Goal: Navigation & Orientation: Understand site structure

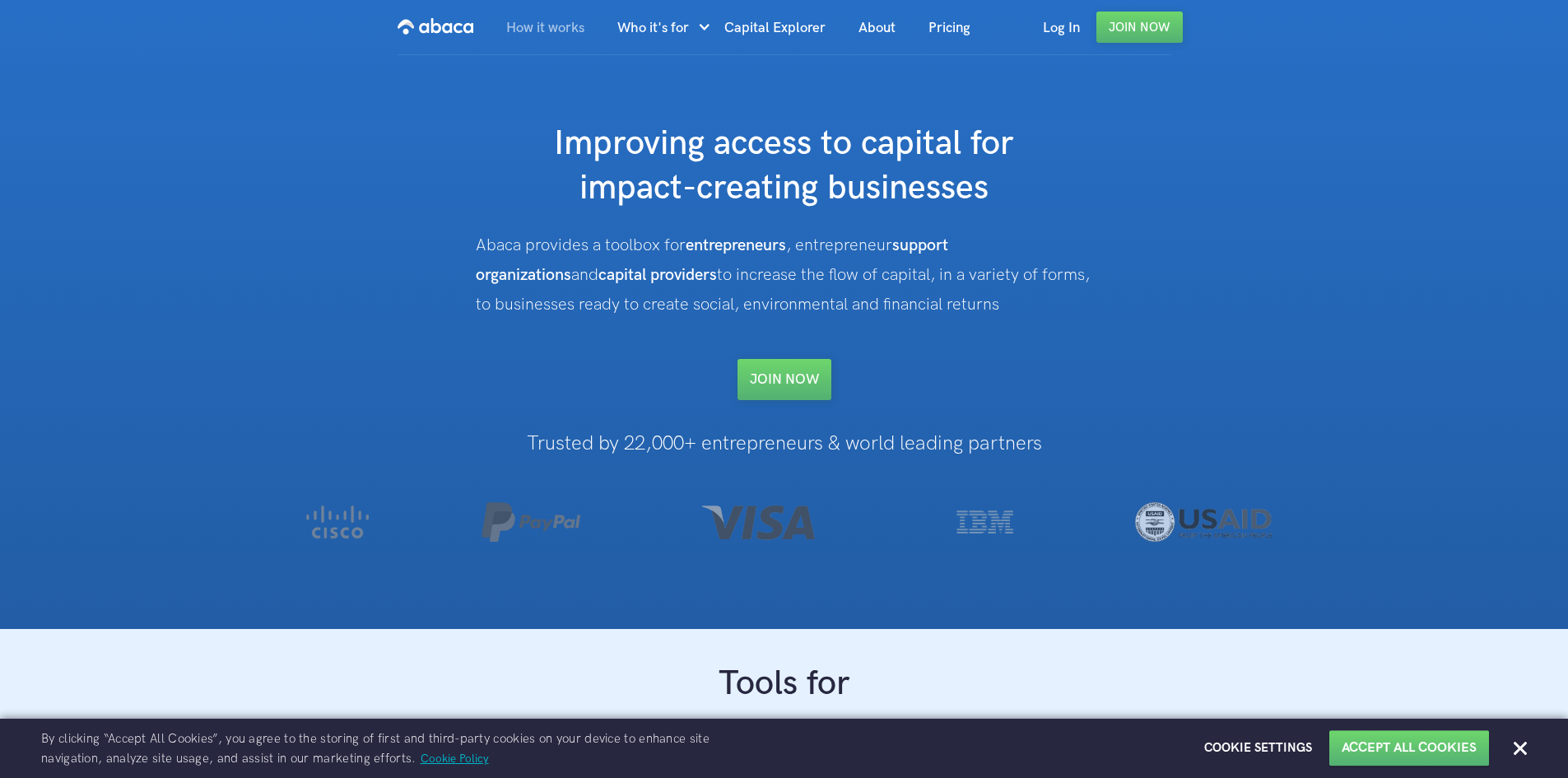
click at [564, 34] on link "How it works" at bounding box center [545, 28] width 111 height 56
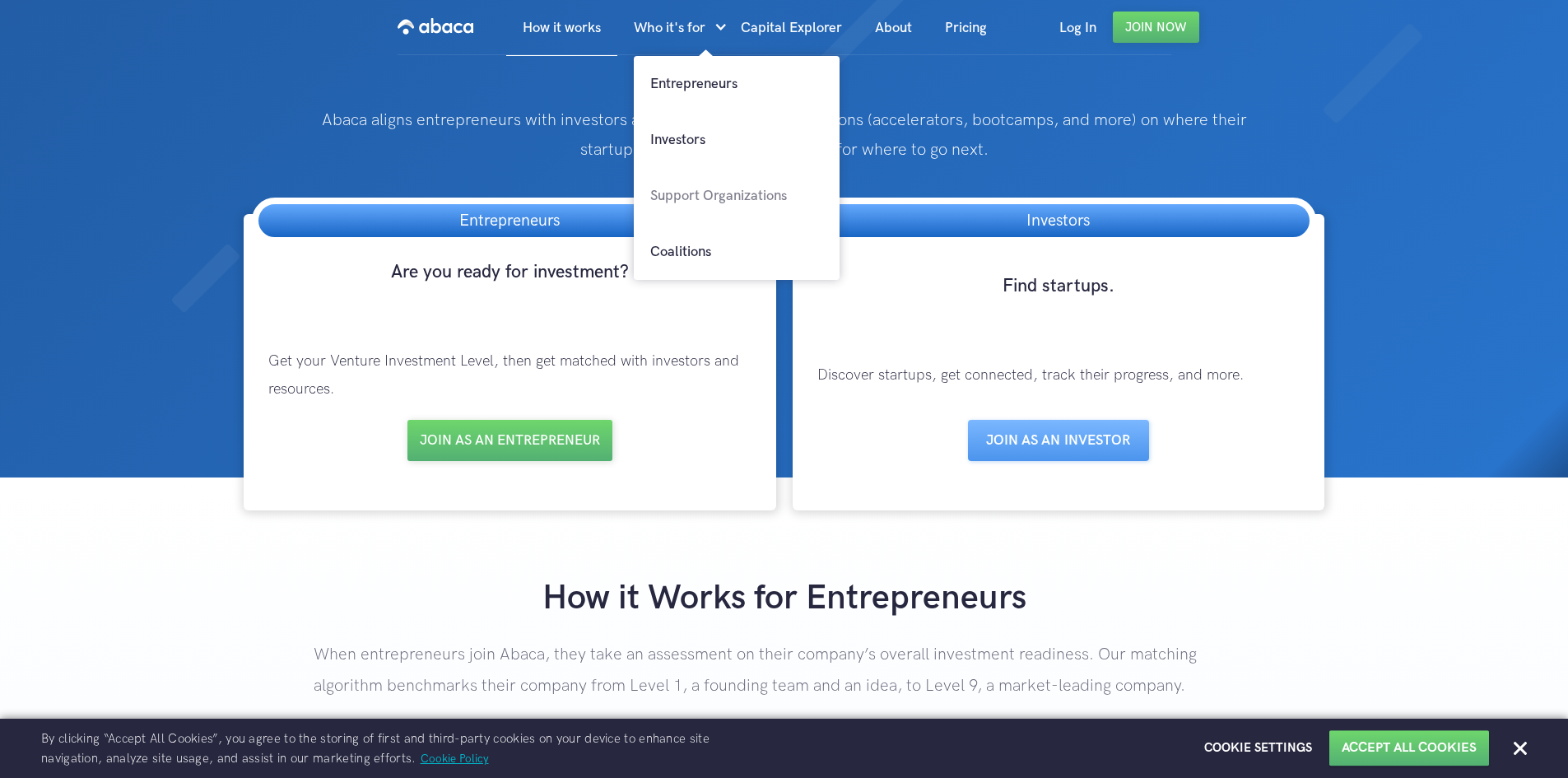
click at [689, 202] on link "Support Organizations" at bounding box center [737, 196] width 206 height 56
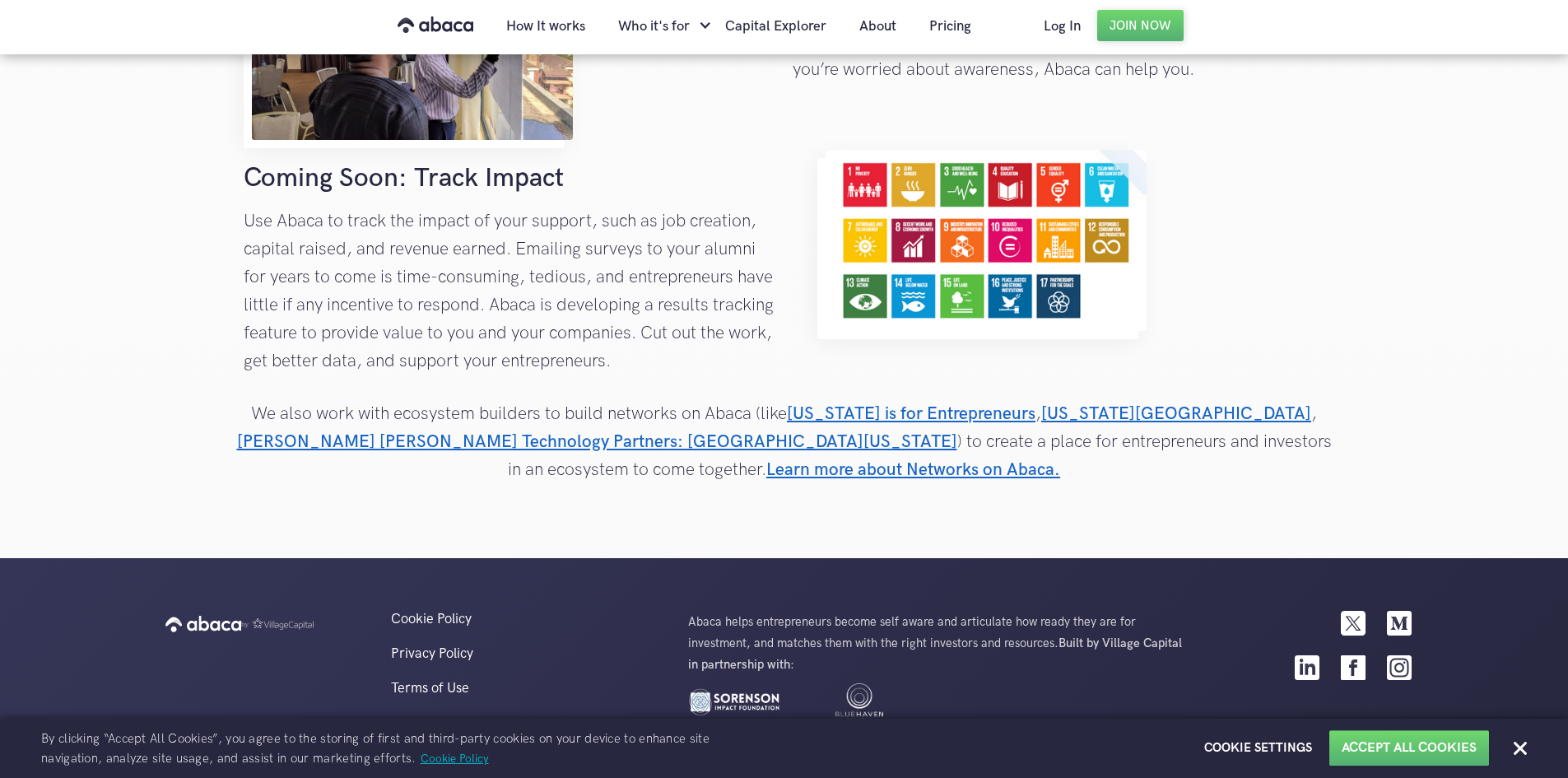
scroll to position [2071, 0]
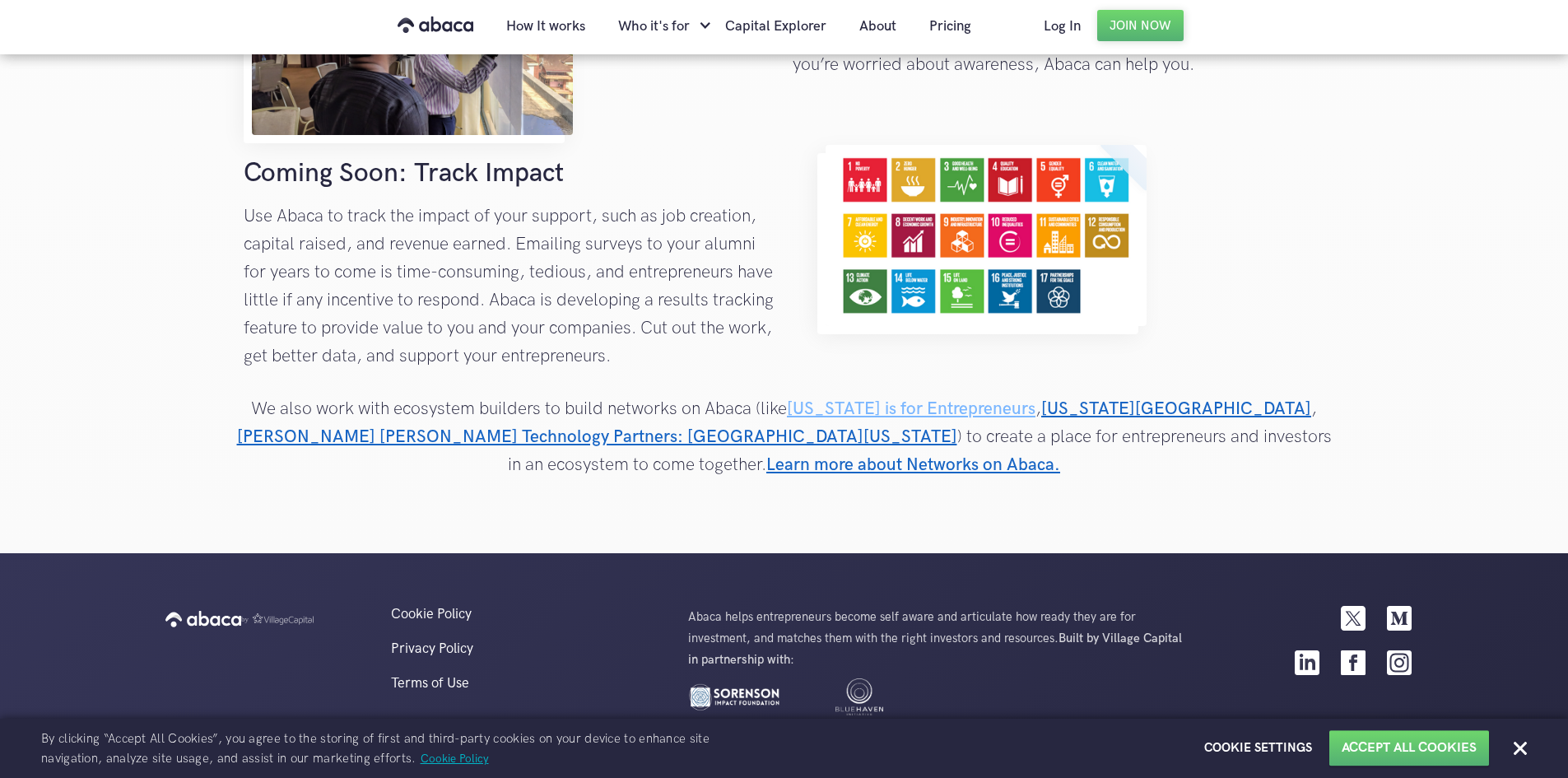
click at [867, 408] on link "Virginia is for Entrepreneurs" at bounding box center [911, 408] width 249 height 21
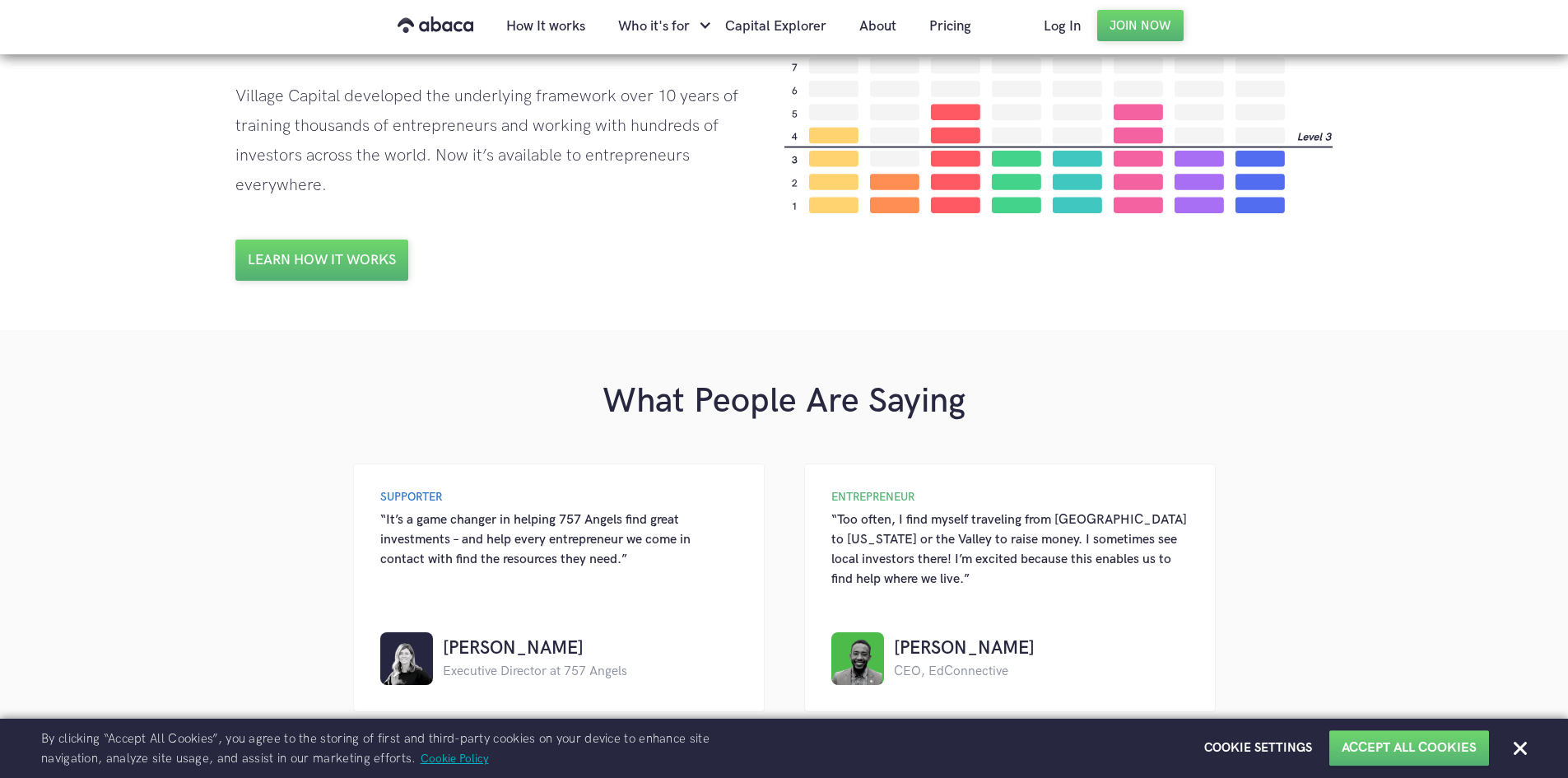
scroll to position [1070, 0]
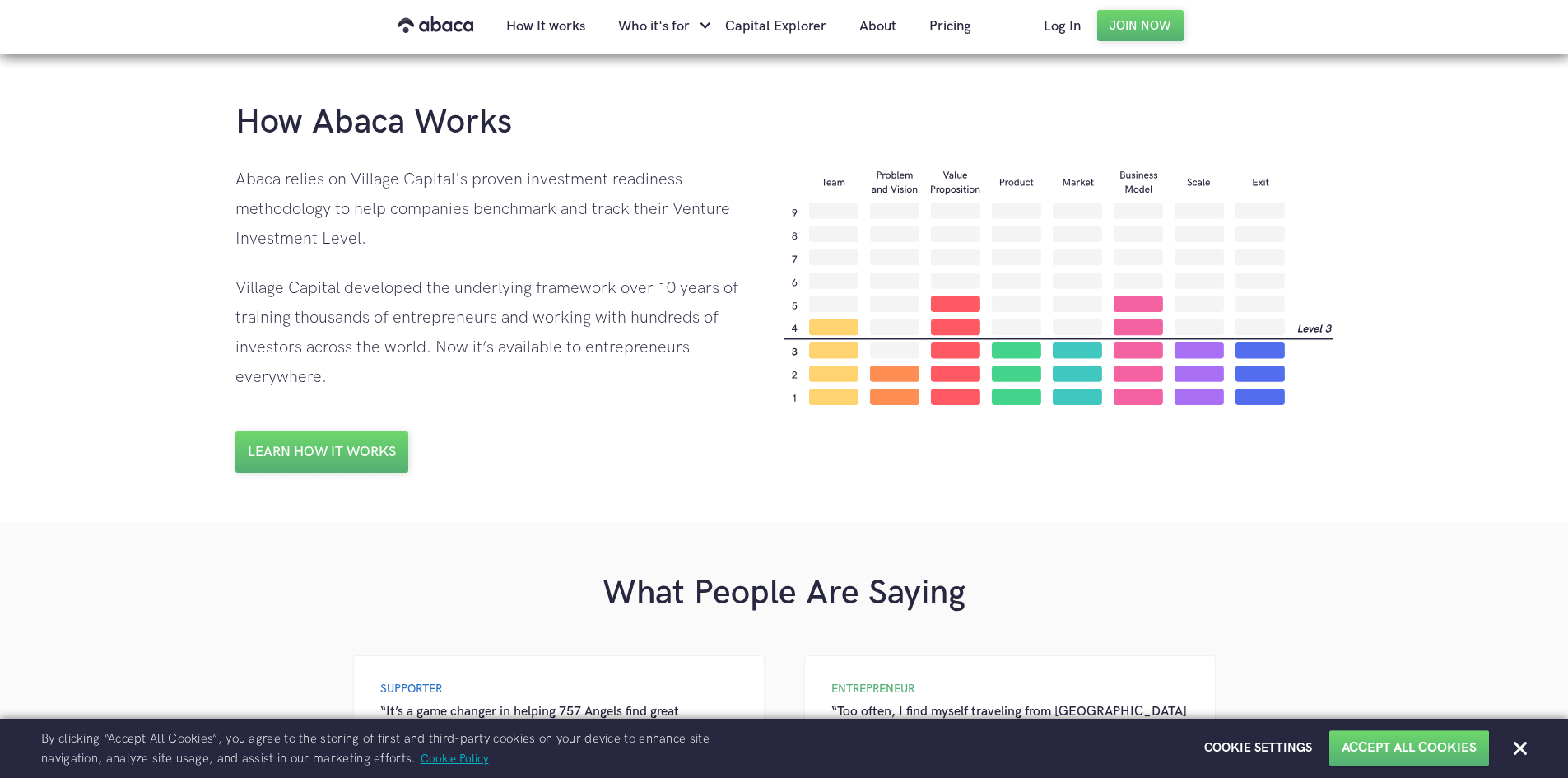
click at [1143, 359] on img at bounding box center [1059, 287] width 549 height 238
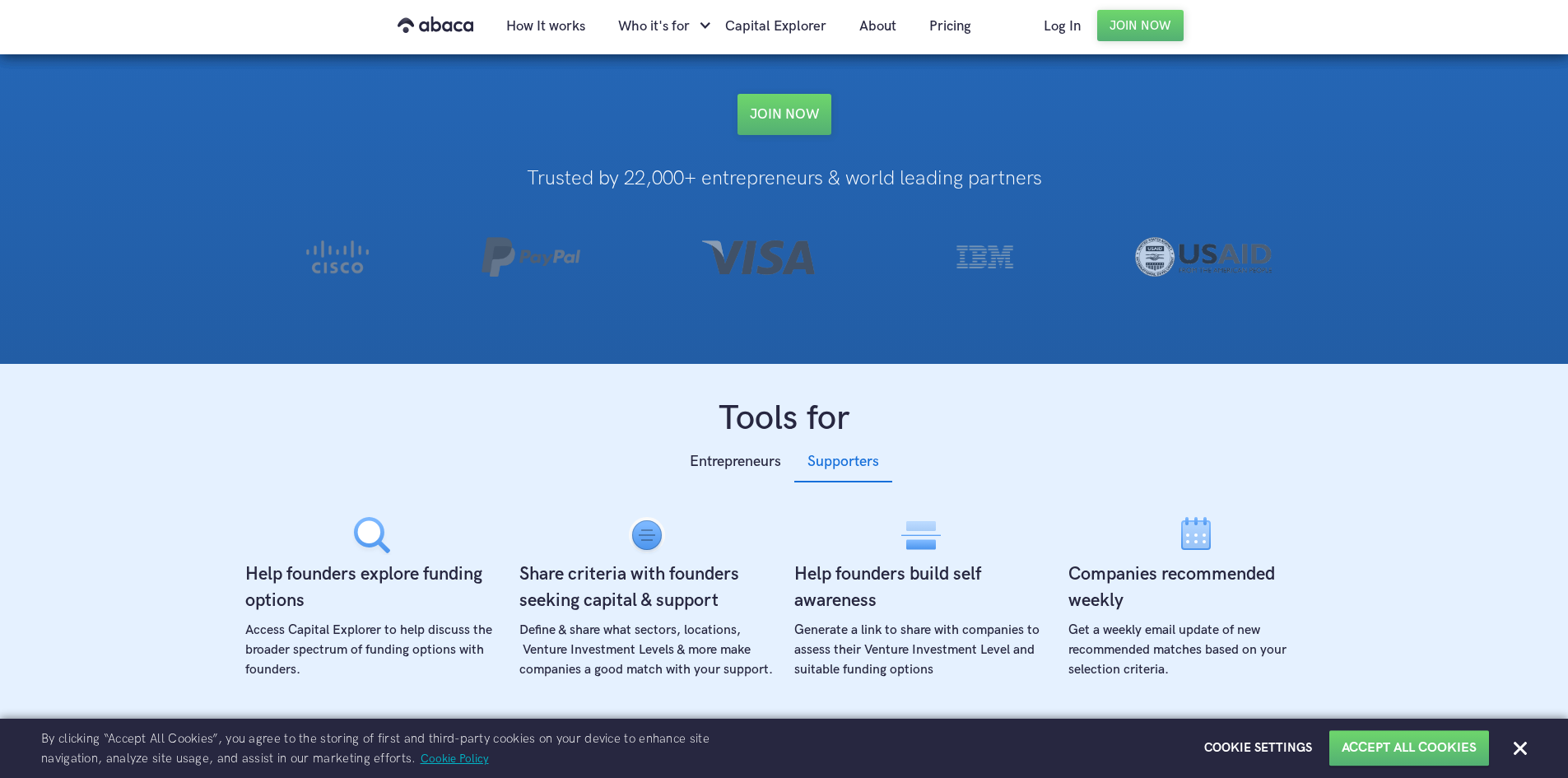
scroll to position [0, 0]
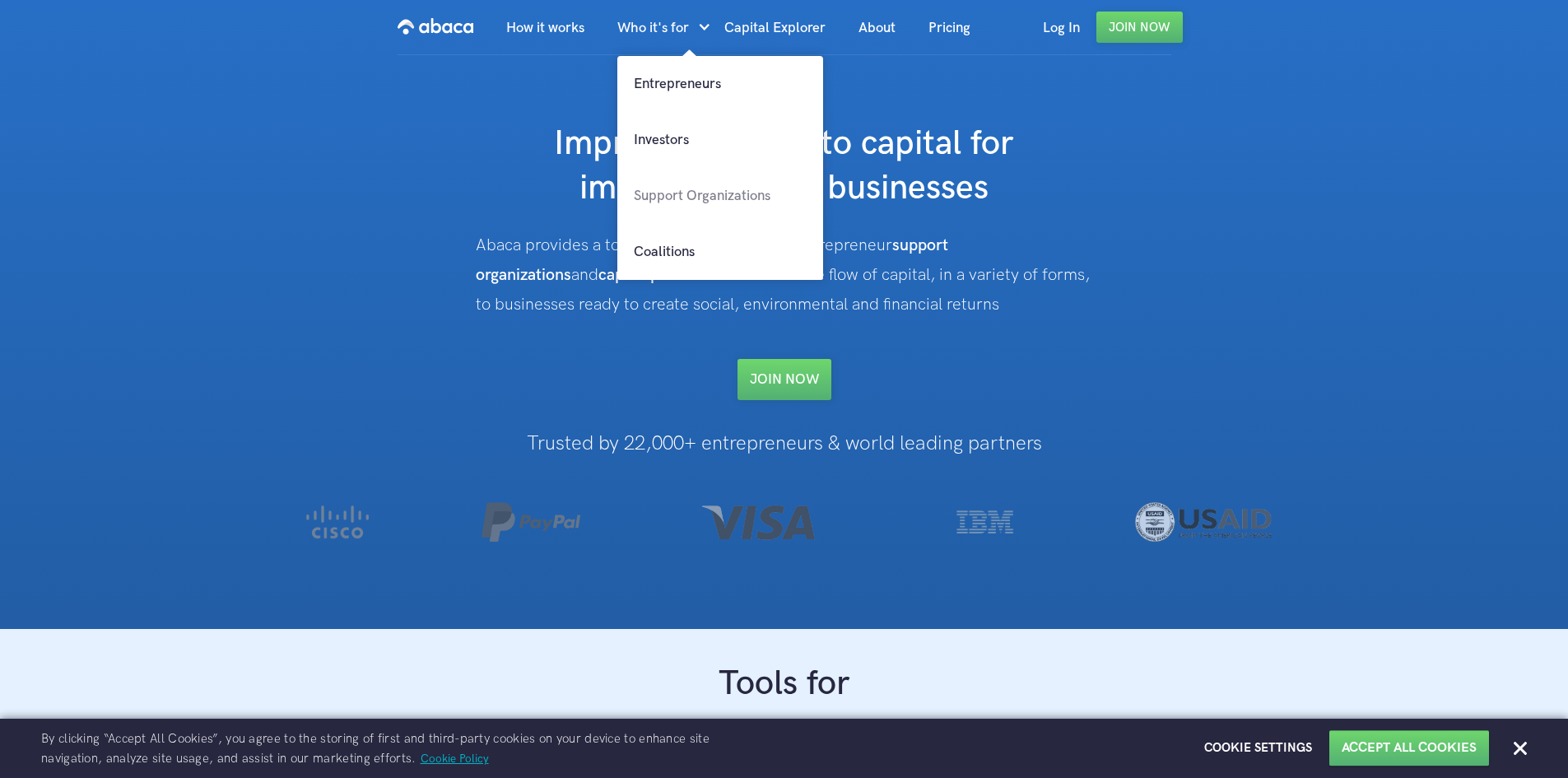
click at [669, 196] on link "Support Organizations" at bounding box center [720, 196] width 206 height 56
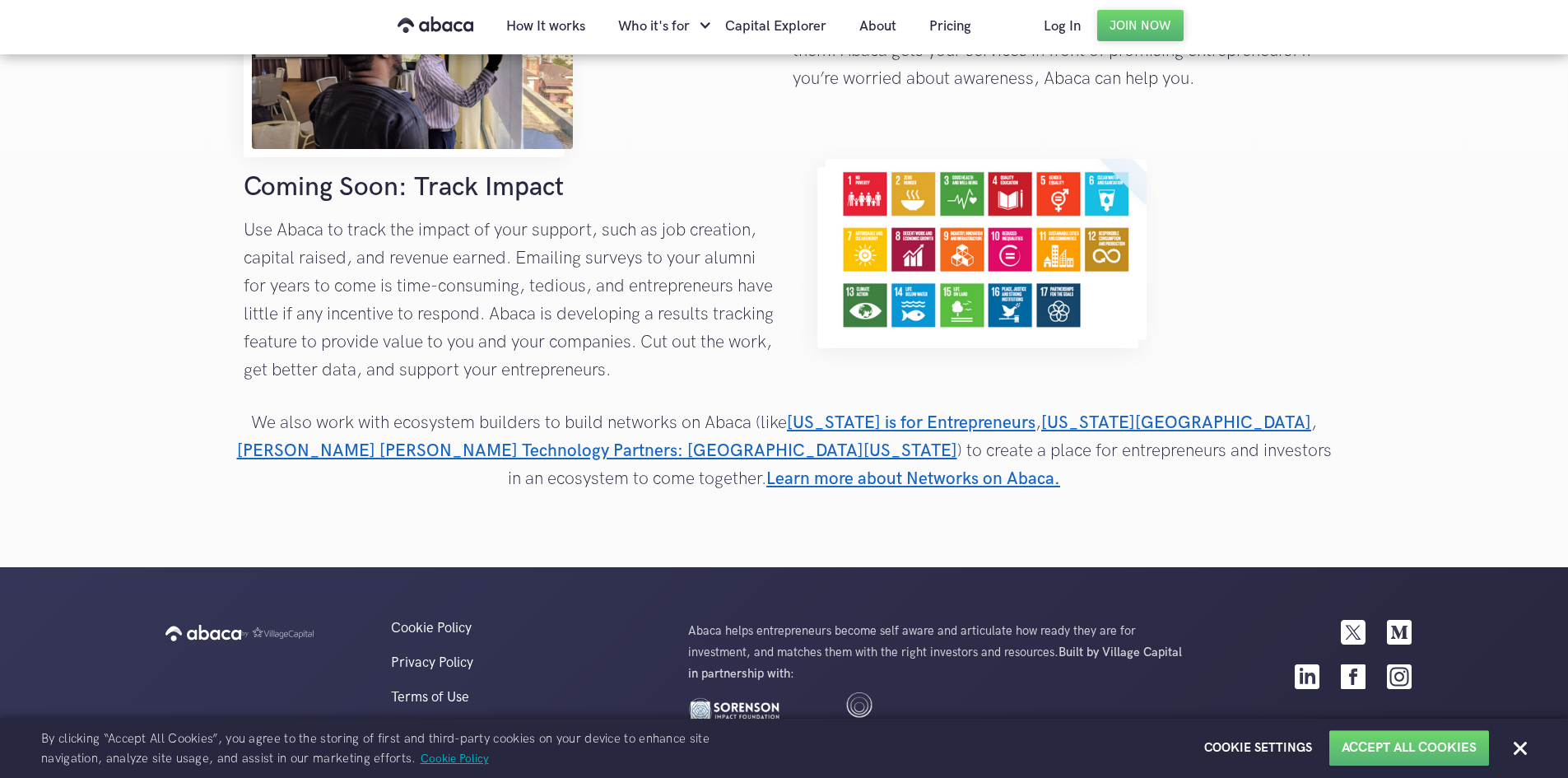
scroll to position [2071, 0]
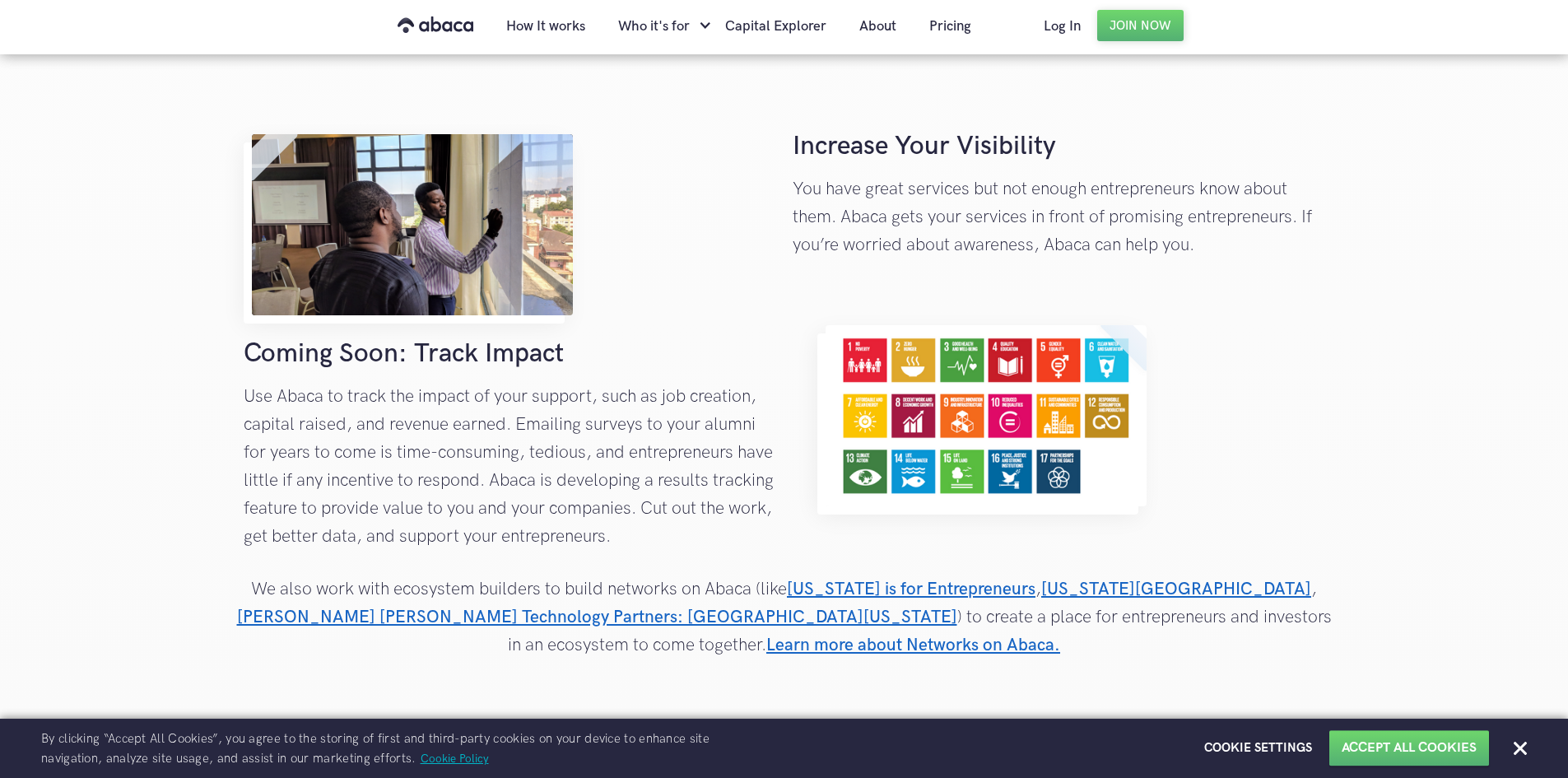
scroll to position [1893, 0]
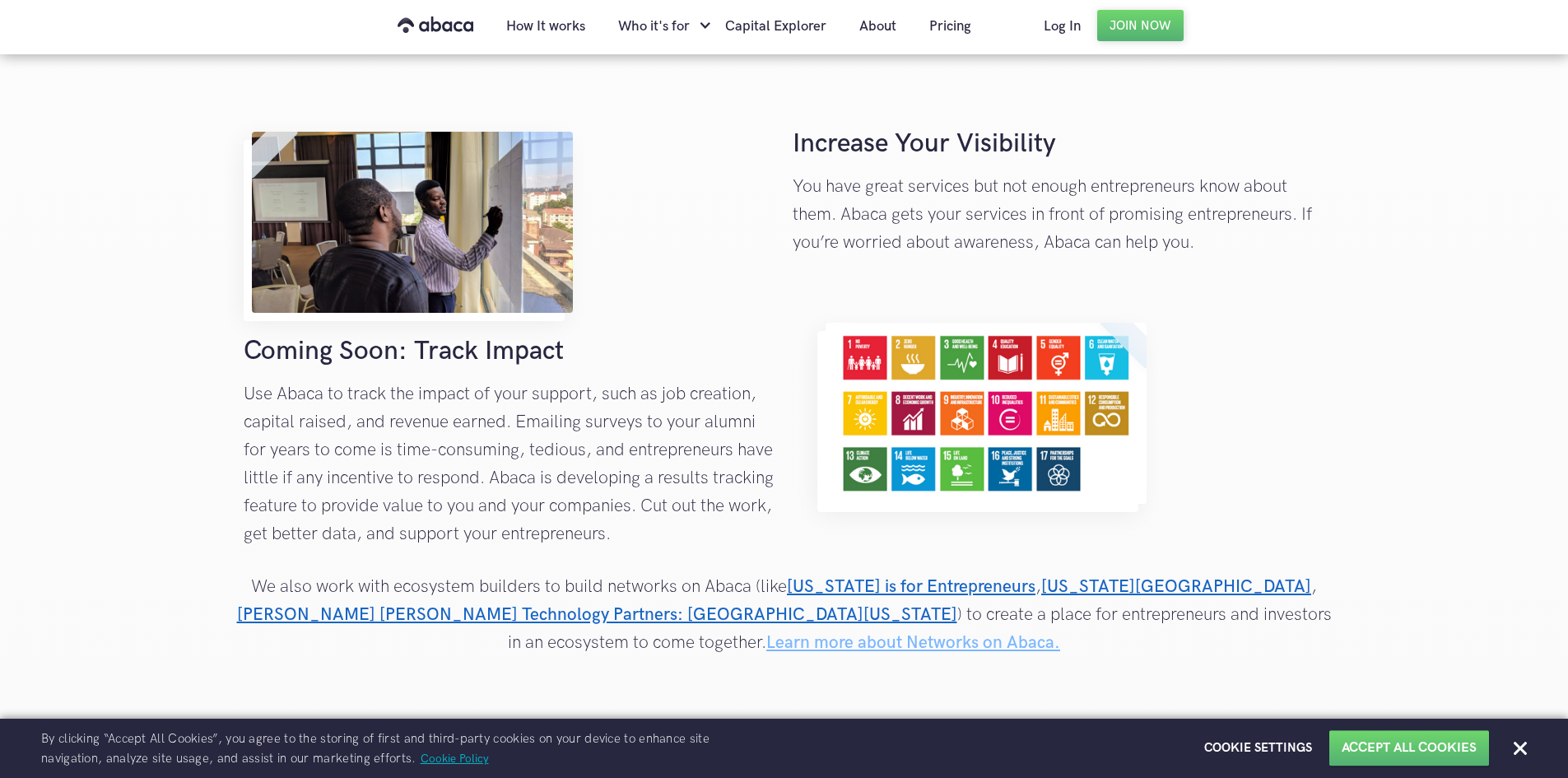
click at [1060, 632] on link "Learn more about Networks on Abaca." at bounding box center [913, 642] width 294 height 21
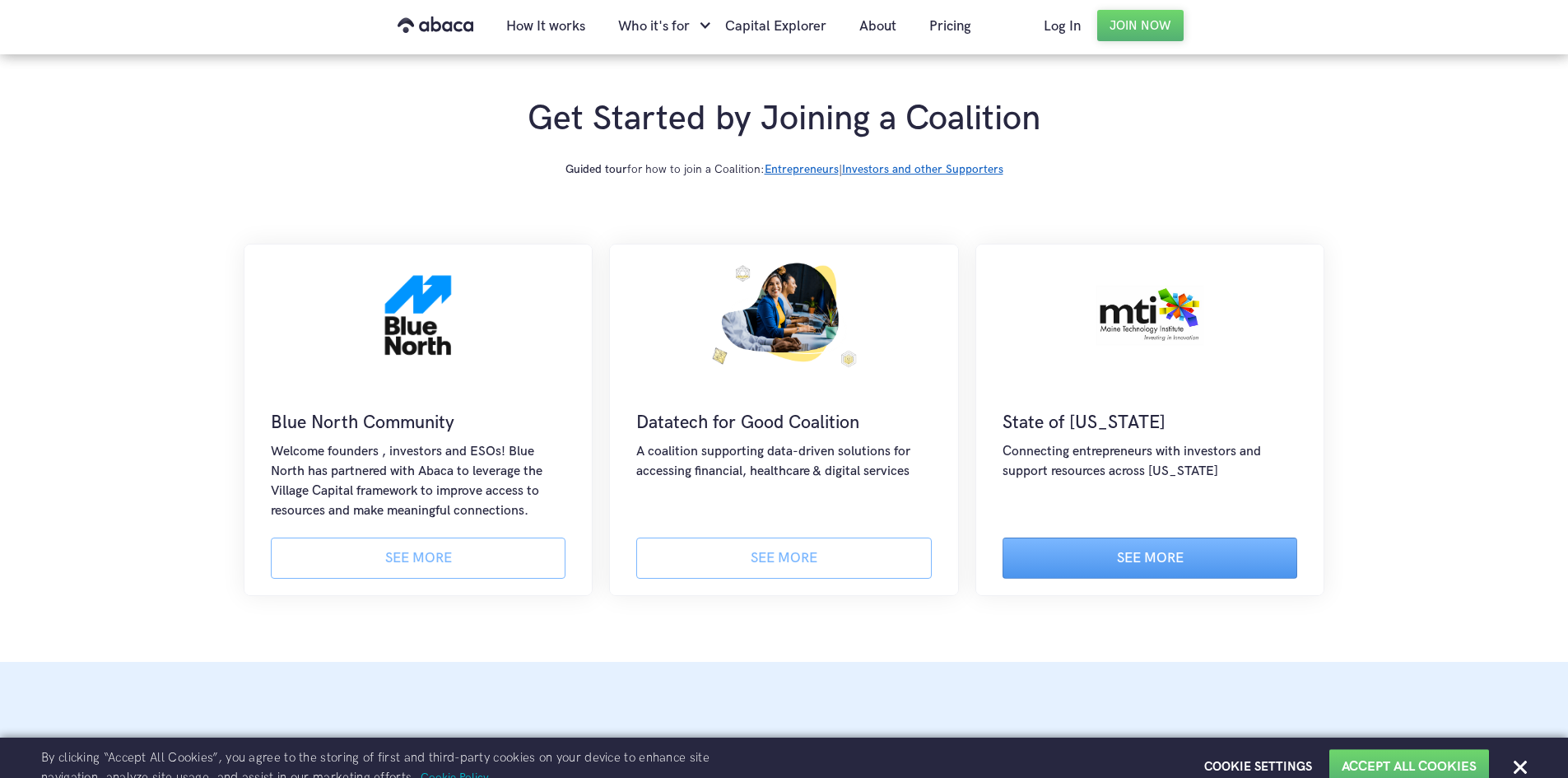
scroll to position [659, 0]
